Goal: Transaction & Acquisition: Subscribe to service/newsletter

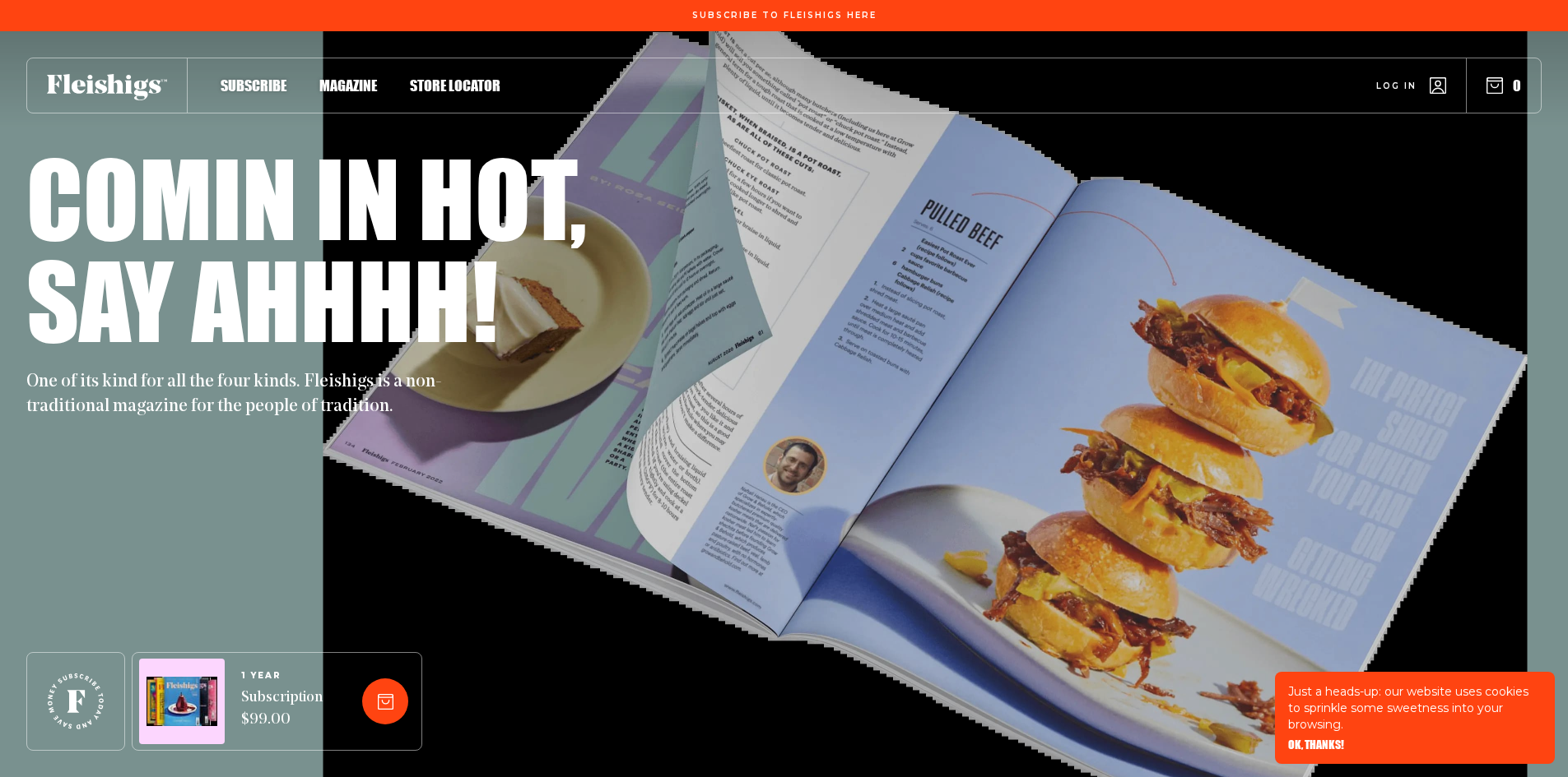
click at [347, 77] on span "Magazine" at bounding box center [348, 68] width 58 height 18
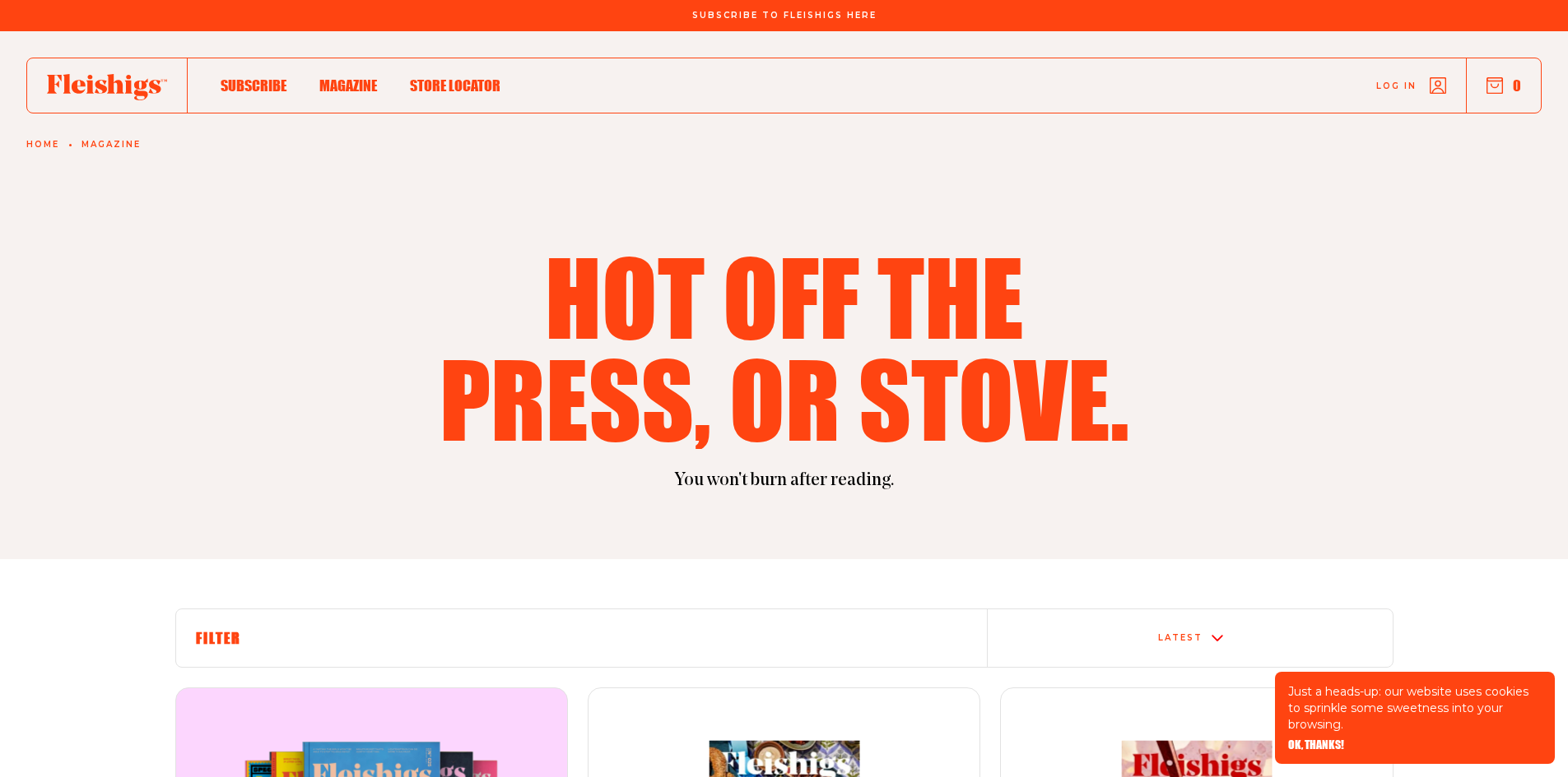
click at [240, 77] on span "Subscribe" at bounding box center [253, 68] width 66 height 18
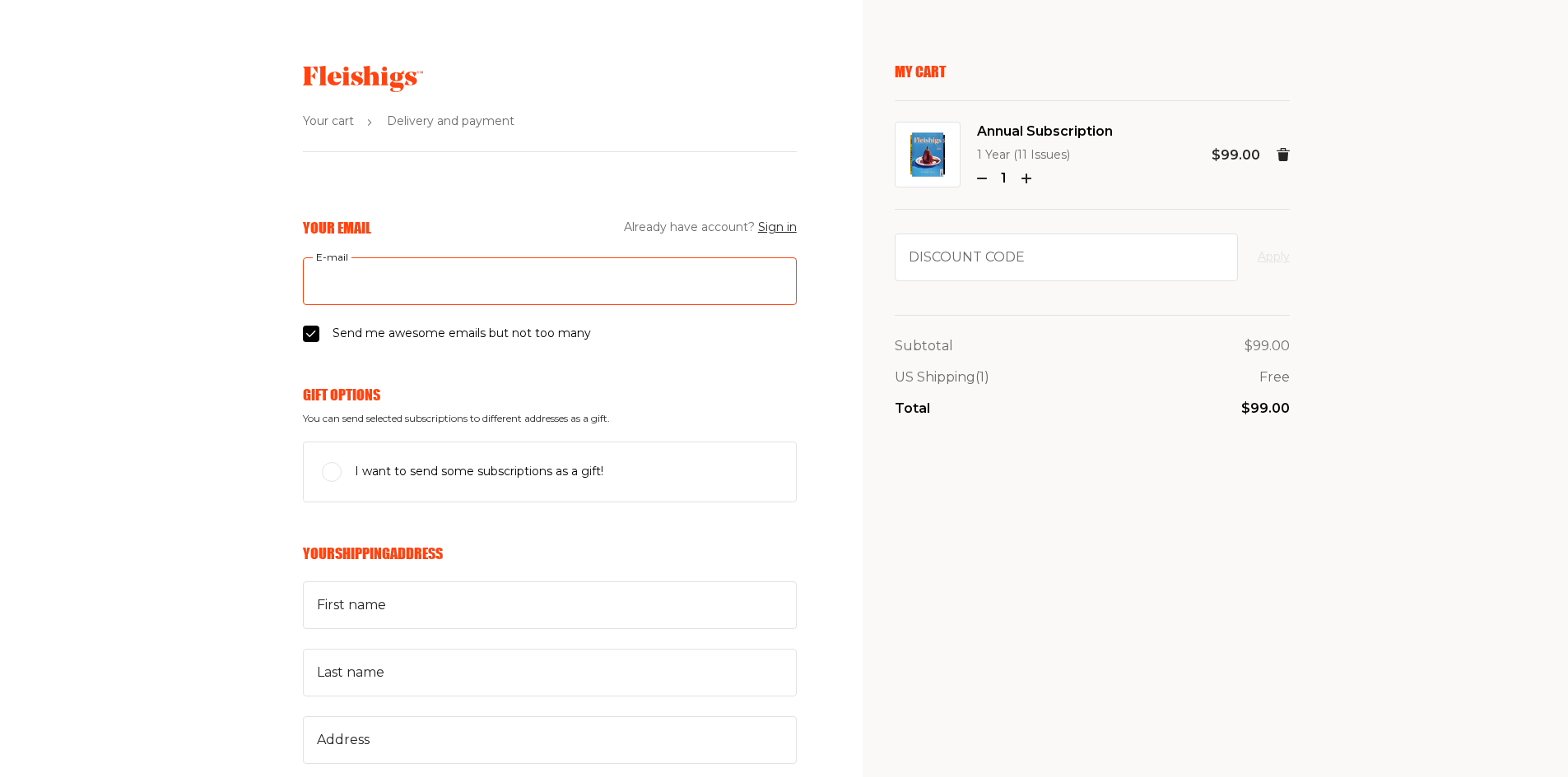
click at [337, 274] on input "E-mail" at bounding box center [550, 281] width 494 height 47
type input "bubbyrishi@hotmail.com"
click at [305, 334] on input "Send me awesome emails but not too many" at bounding box center [310, 334] width 17 height 17
checkbox input "false"
click at [335, 610] on input "First name" at bounding box center [550, 606] width 494 height 47
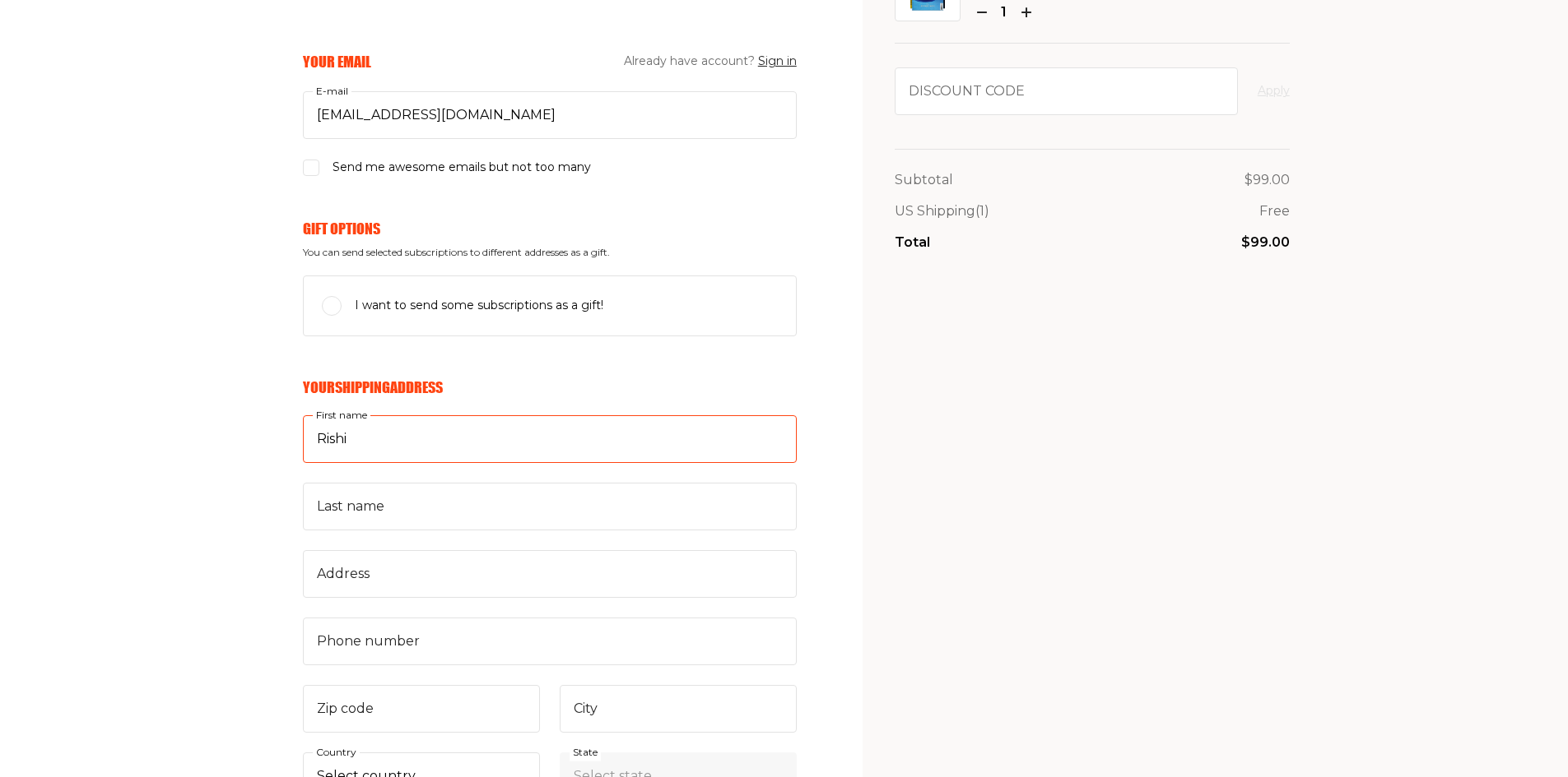
scroll to position [168, 0]
type input "Rishi"
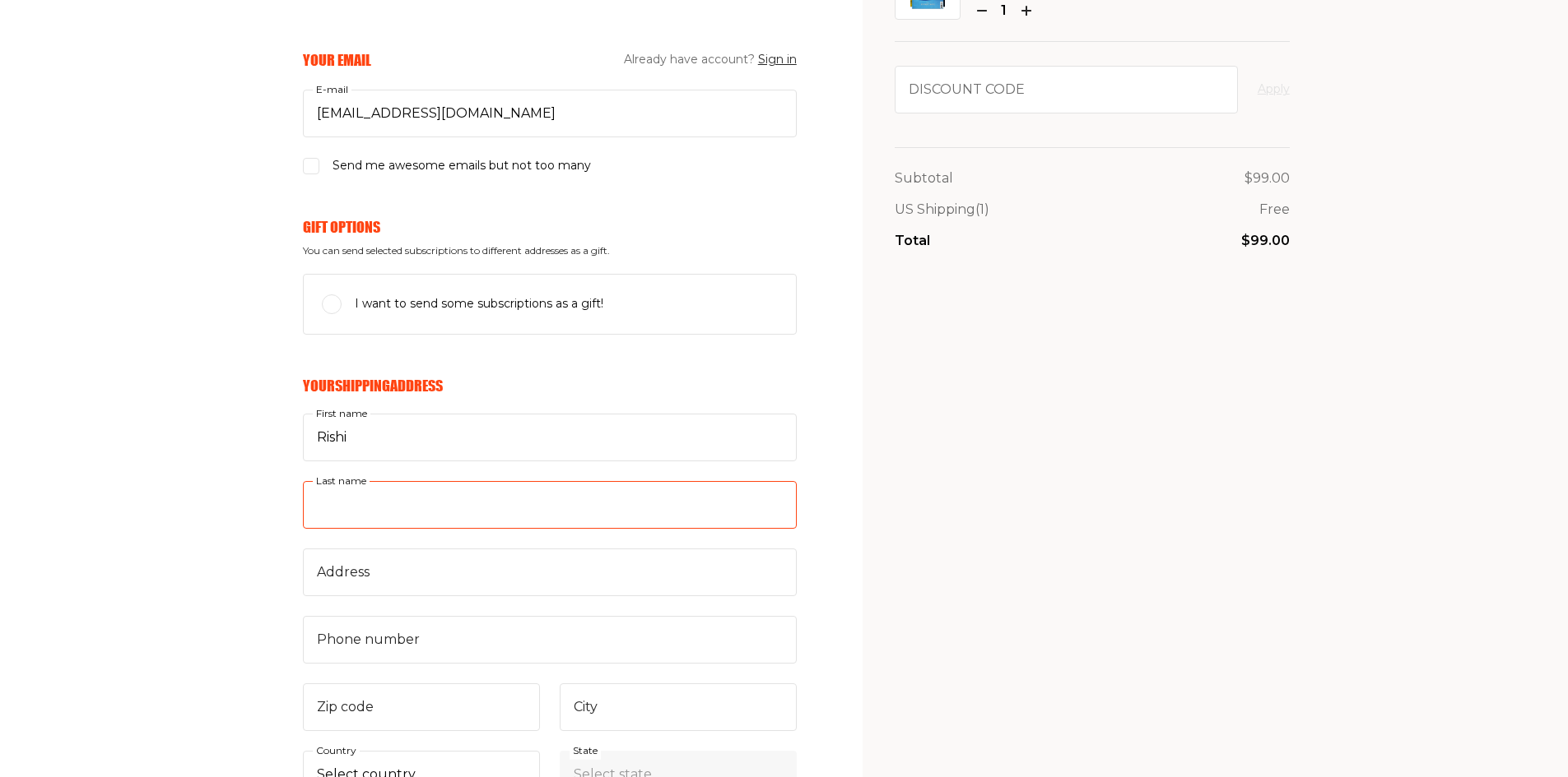
click at [353, 494] on input "Last name" at bounding box center [550, 505] width 494 height 47
type input "Greenwald"
click at [328, 580] on input "Address" at bounding box center [550, 572] width 494 height 47
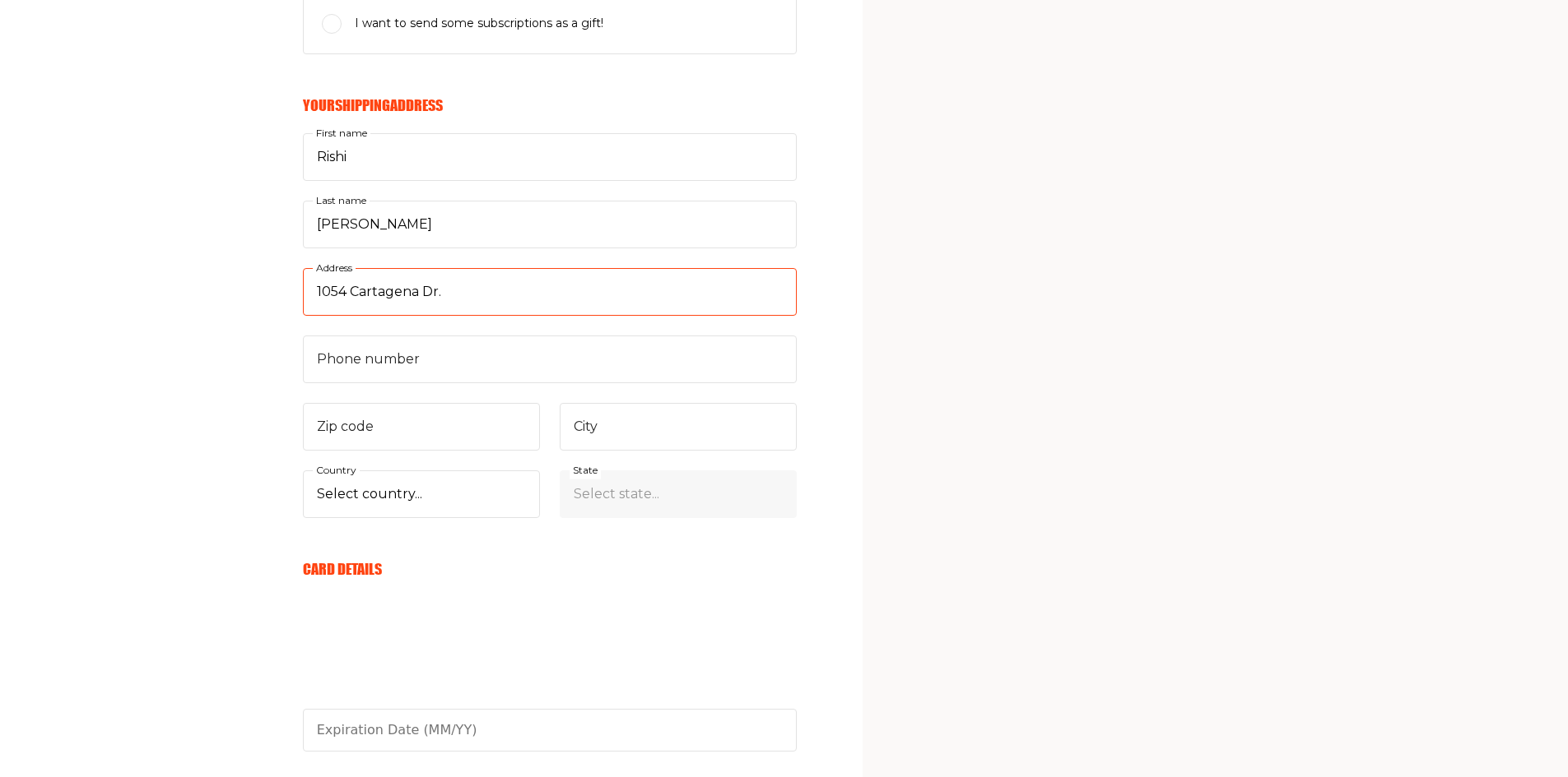
scroll to position [453, 0]
type input "1054 Cartagena Dr."
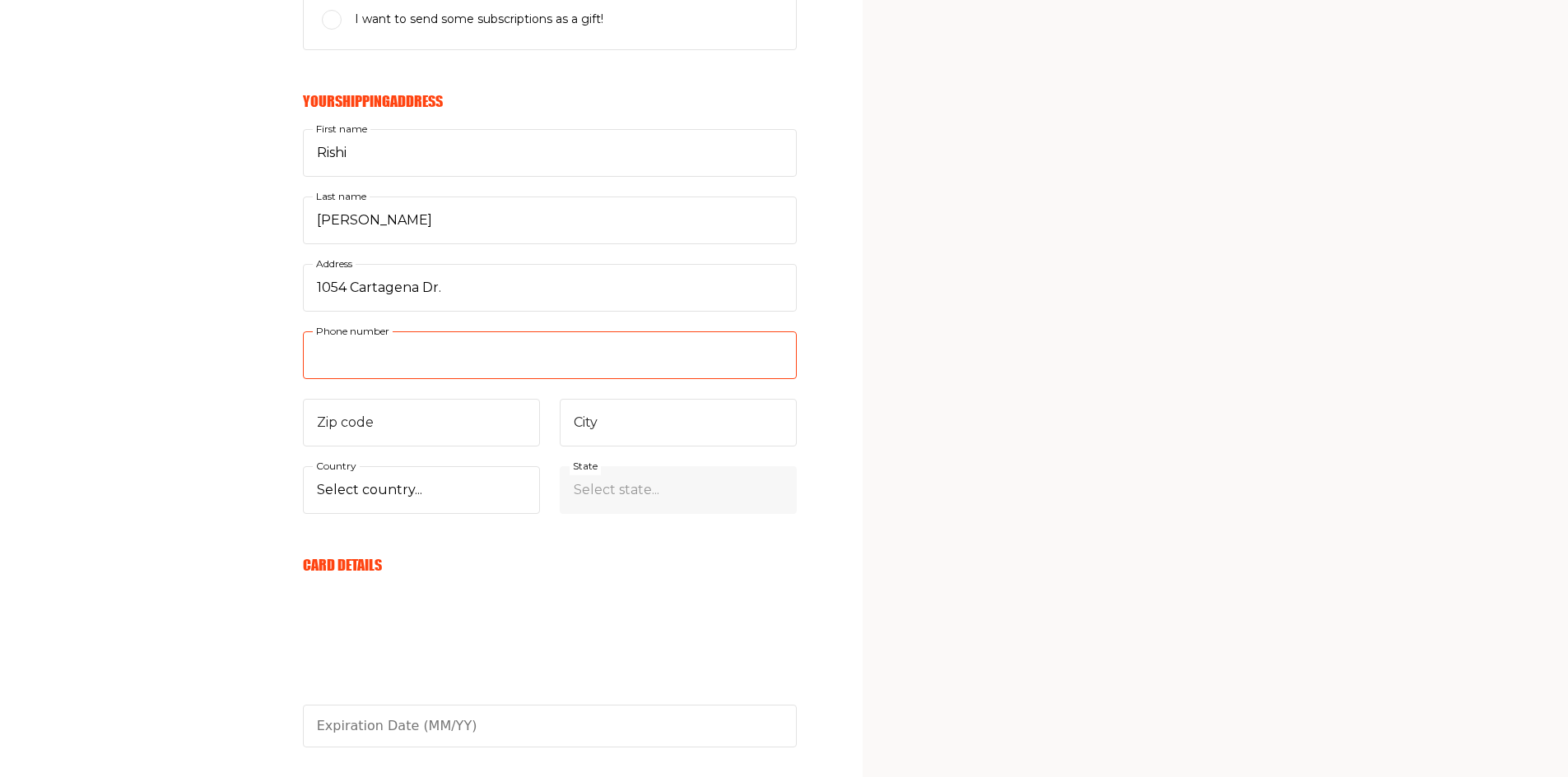
click at [339, 352] on input "Phone number" at bounding box center [550, 355] width 494 height 47
type input "5622441101"
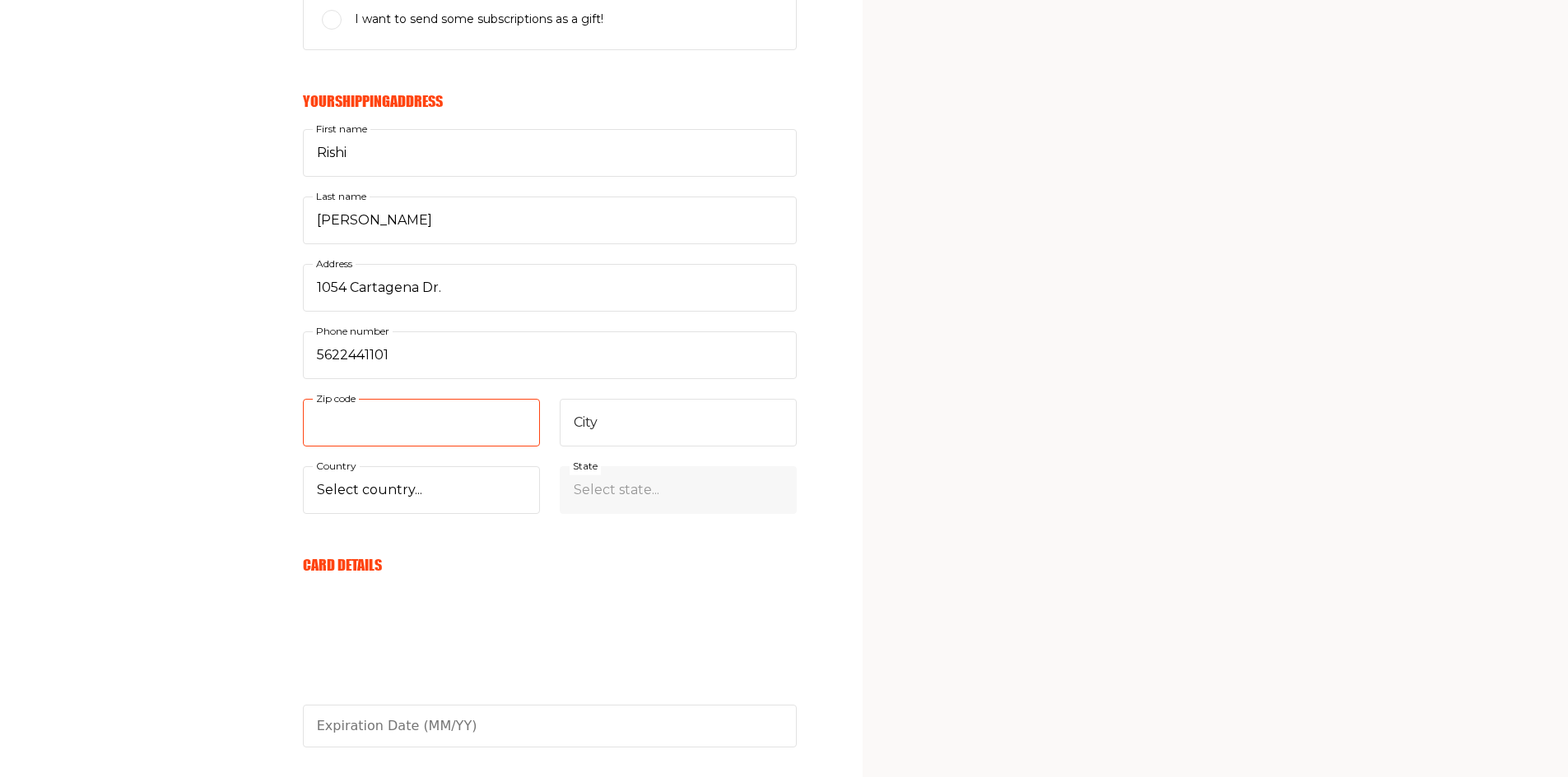
click at [346, 432] on input "Zip code" at bounding box center [421, 423] width 237 height 47
type input "90807"
drag, startPoint x: 600, startPoint y: 409, endPoint x: 595, endPoint y: 423, distance: 14.9
click at [596, 421] on input "City" at bounding box center [678, 423] width 237 height 47
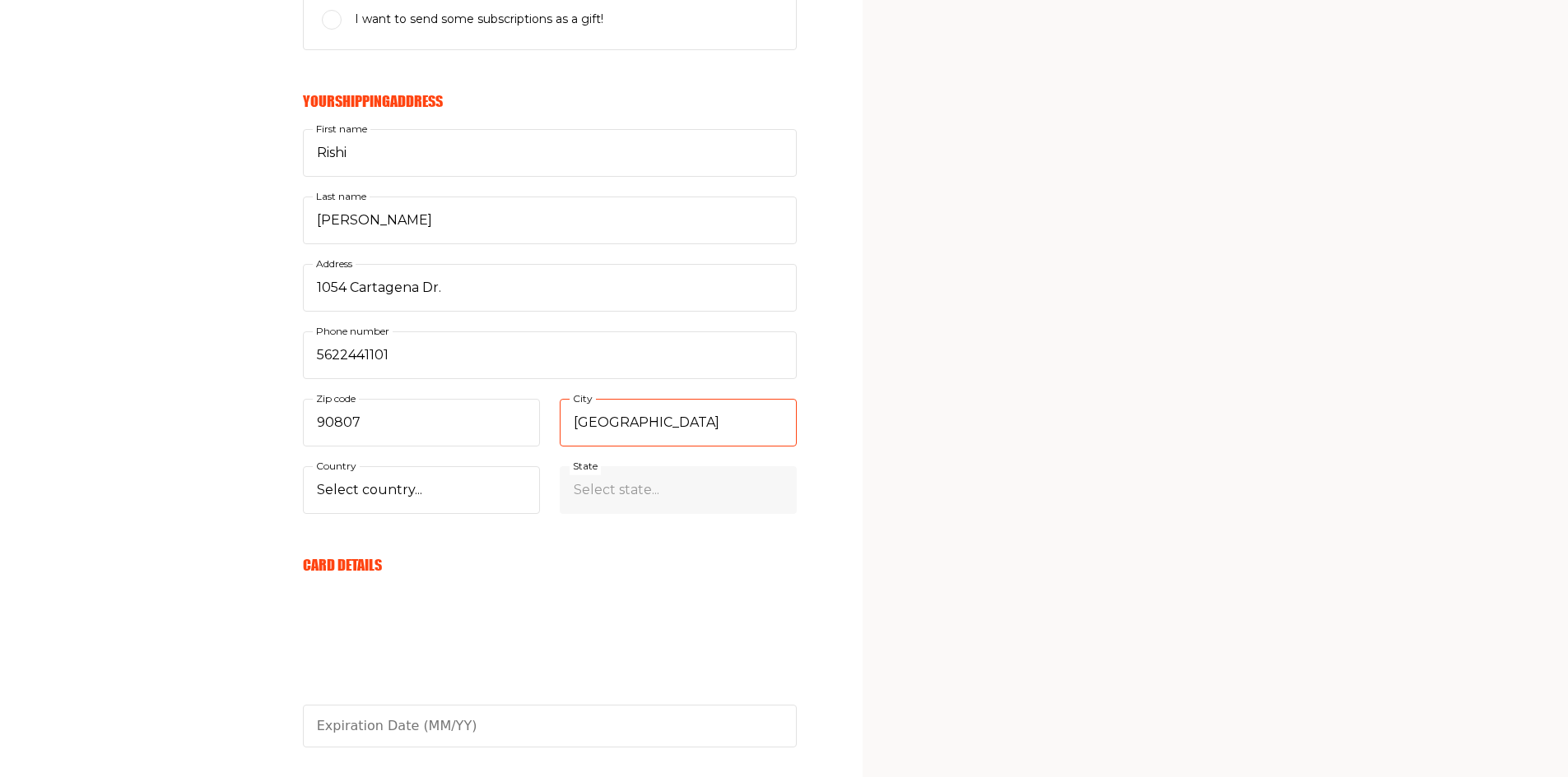
type input "Long Beach"
click at [351, 490] on select "Select country... United States Canada (+$29/subscription) Afghanistan (+$44/su…" at bounding box center [421, 490] width 237 height 47
select select "US"
click at [303, 467] on select "Select country... United States Canada (+$29/subscription) Afghanistan (+$44/su…" at bounding box center [421, 490] width 237 height 47
click at [583, 491] on select "Select state... Alabama Alaska American Samoa Arizona Arkansas California Color…" at bounding box center [678, 490] width 237 height 47
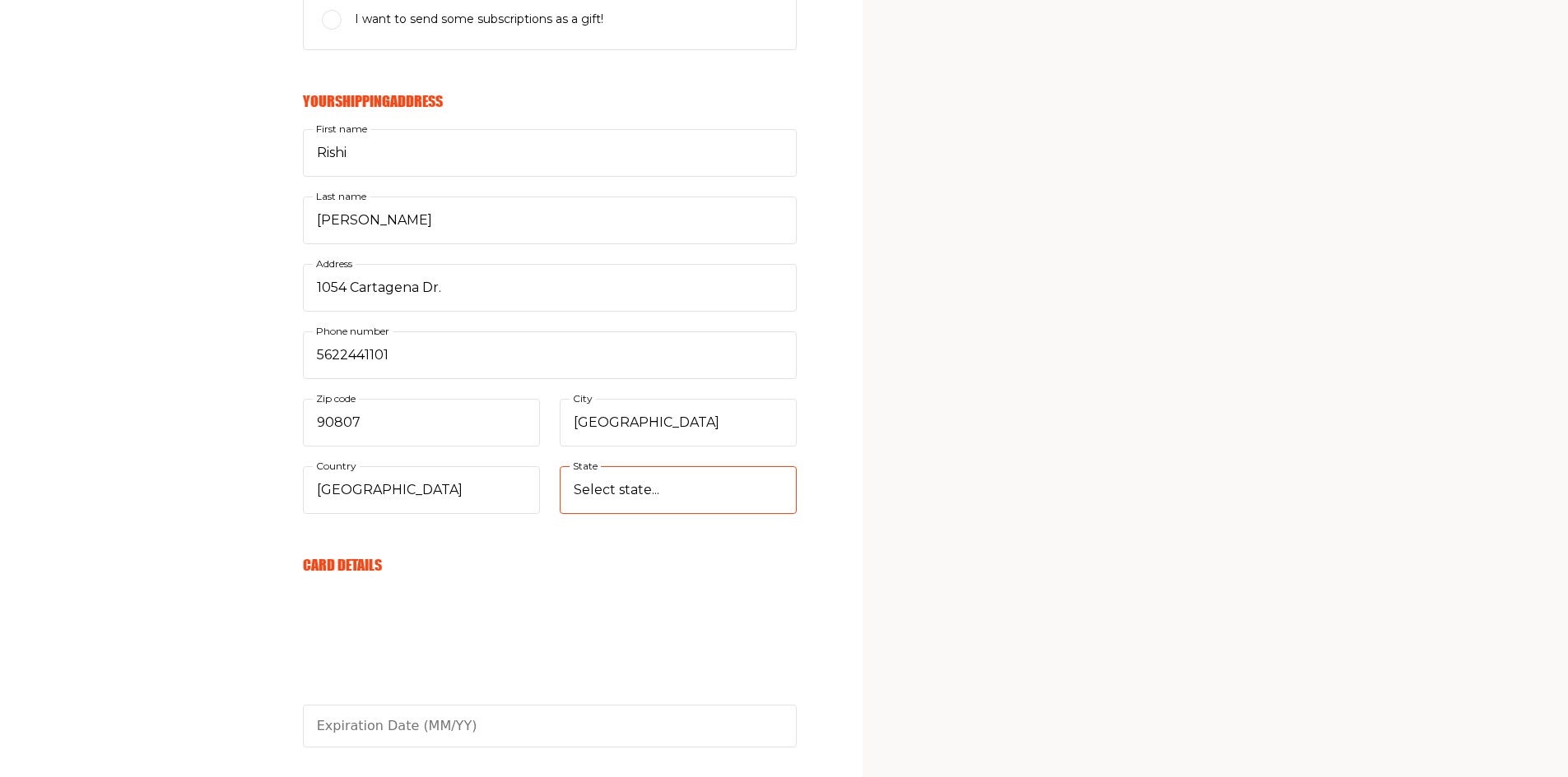
select select "California"
click at [559, 467] on select "Select state... Alabama Alaska American Samoa Arizona Arkansas California Color…" at bounding box center [678, 490] width 237 height 47
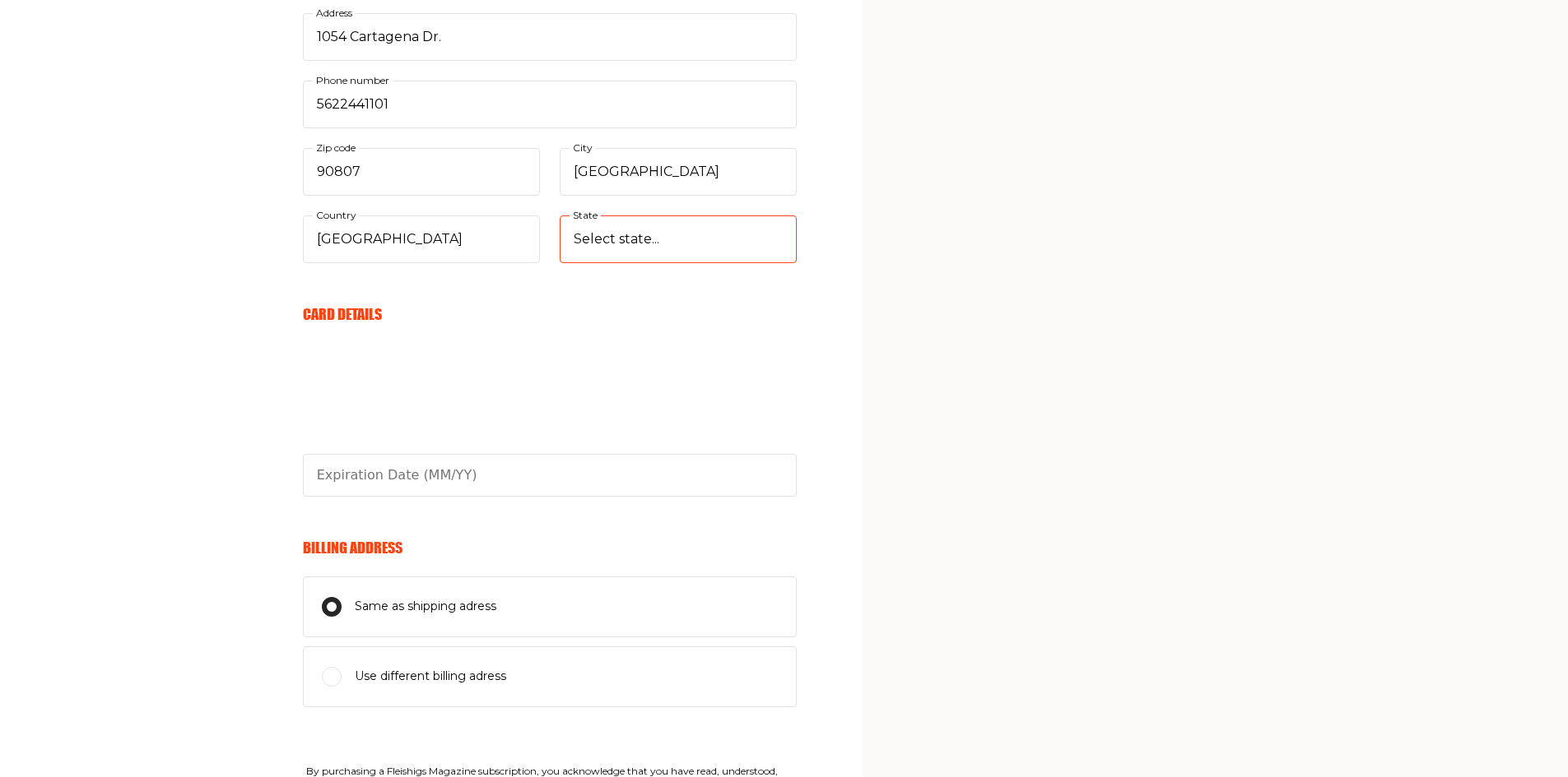
scroll to position [709, 0]
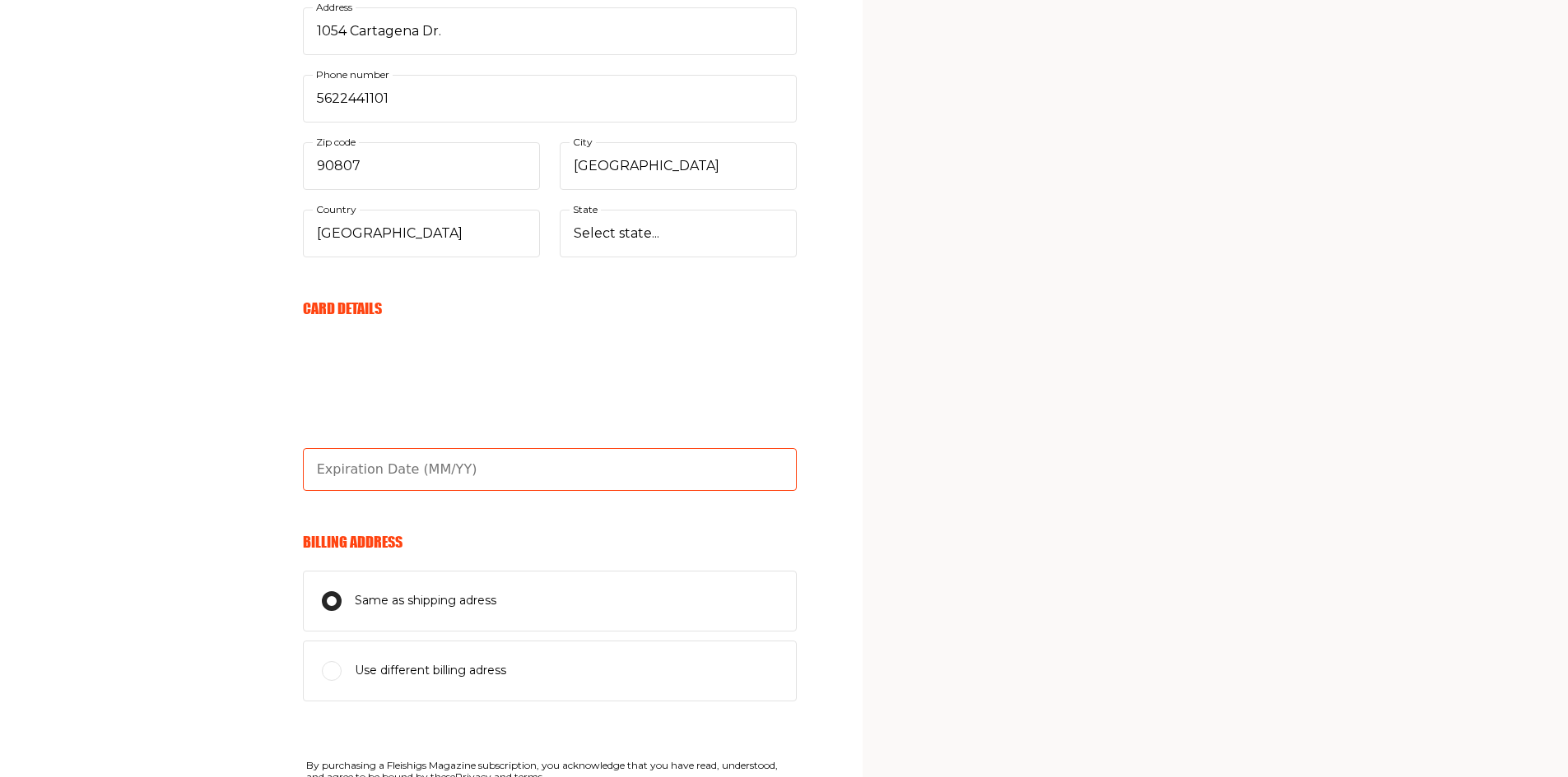
type input "08/26"
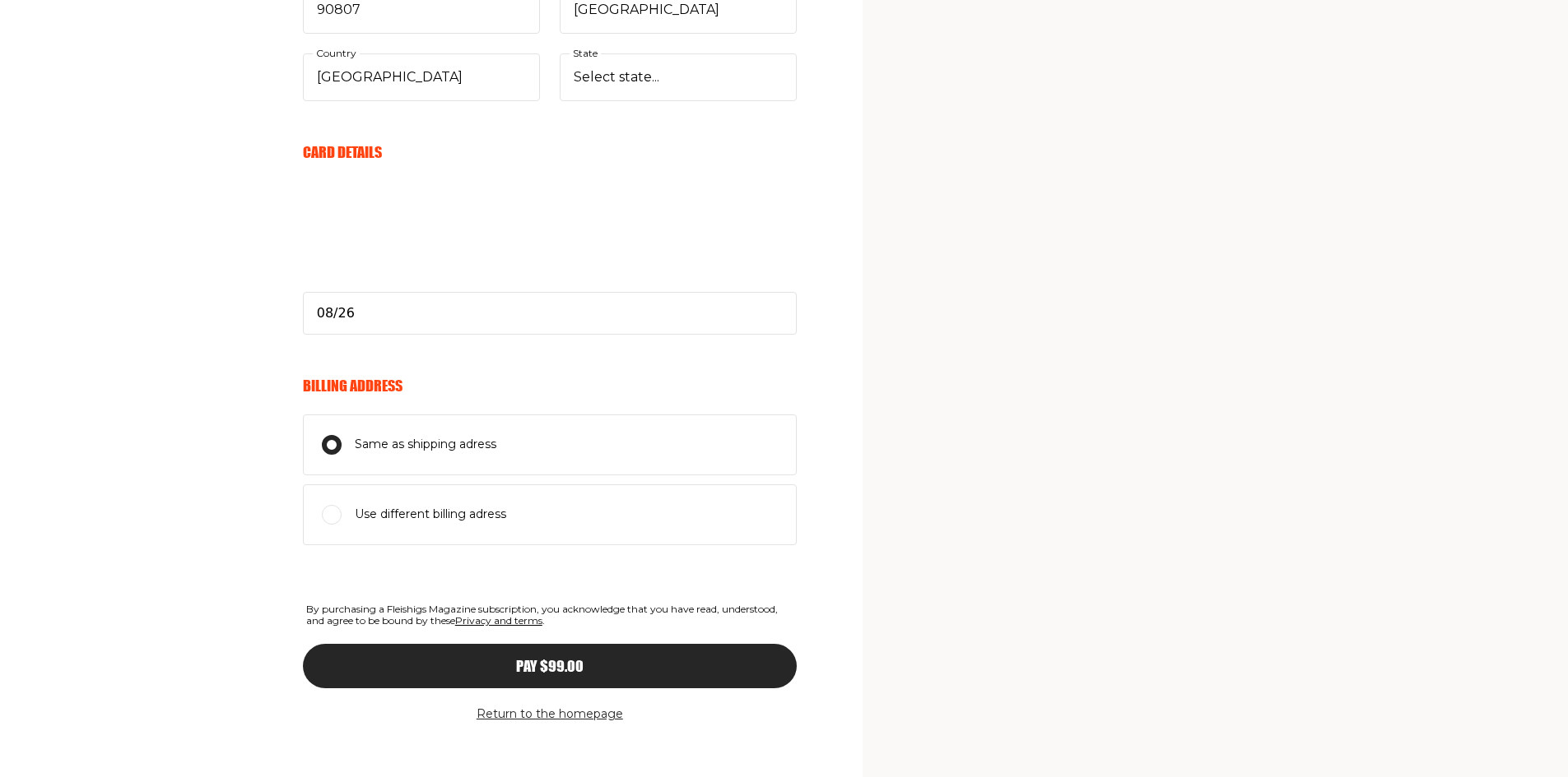
scroll to position [879, 0]
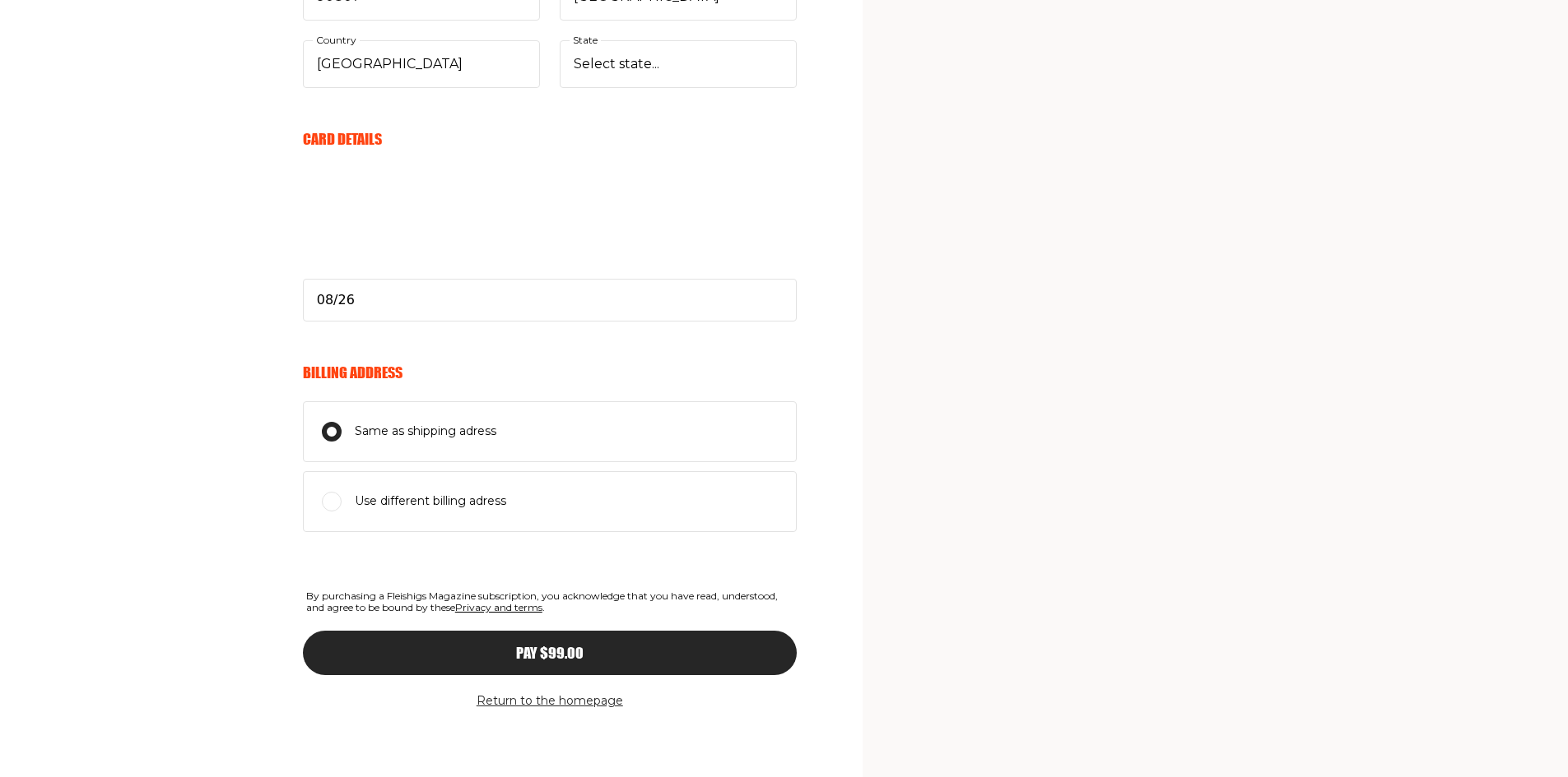
click at [541, 646] on span "Pay $99.00" at bounding box center [550, 638] width 68 height 15
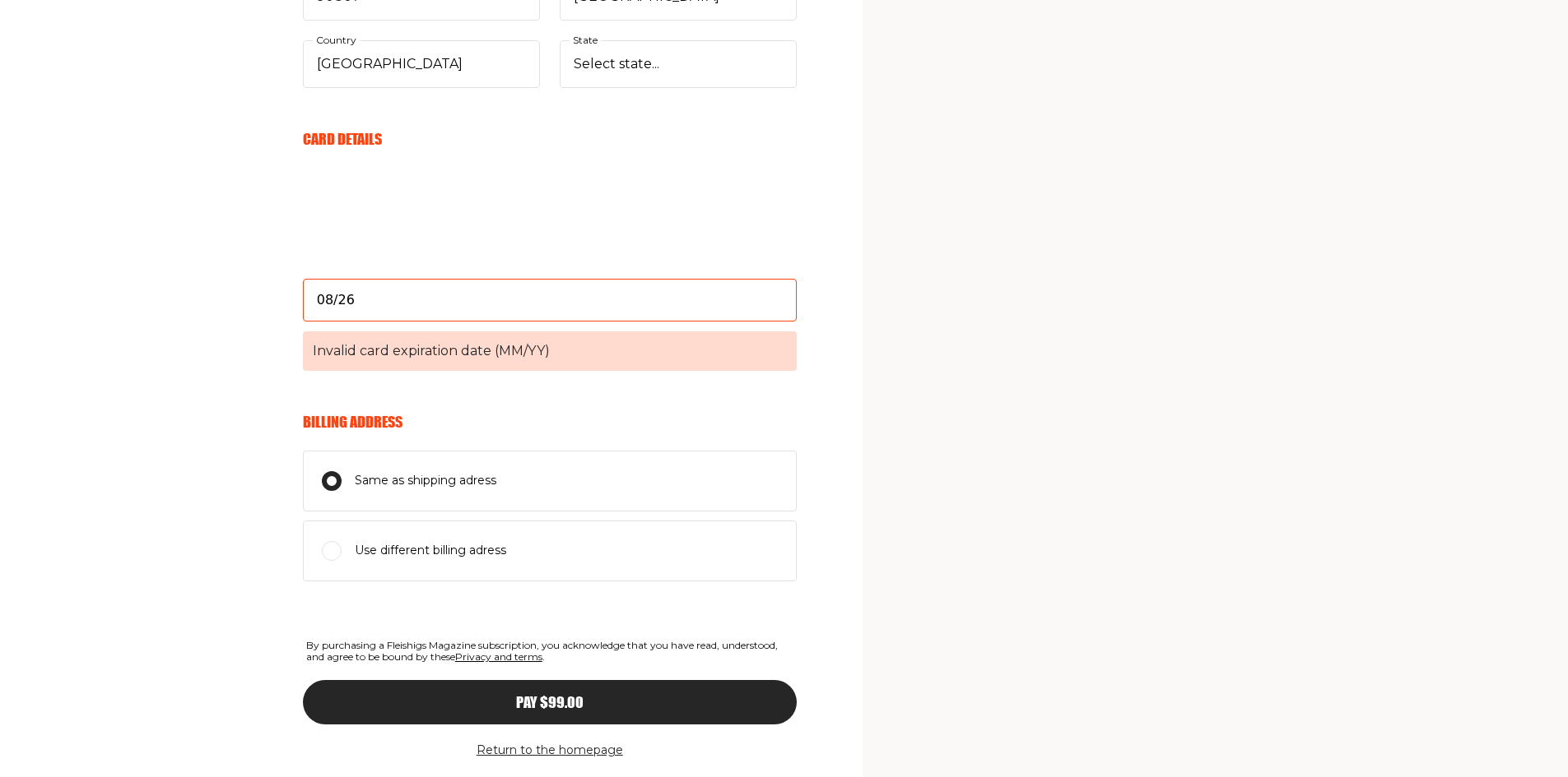
click at [533, 695] on span "Pay $99.00" at bounding box center [550, 687] width 68 height 15
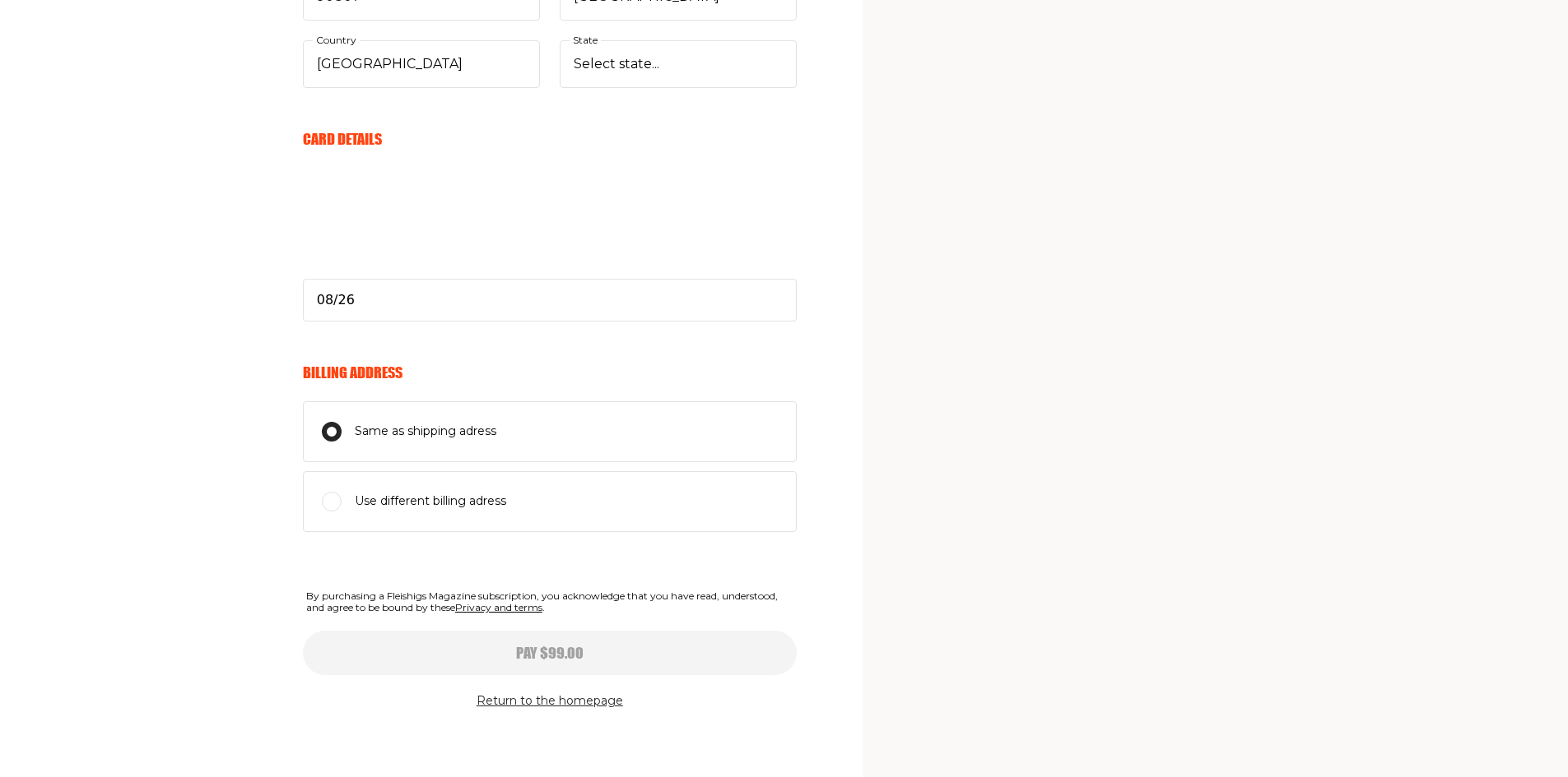
select select
type input "08/26"
